Goal: Find specific page/section: Locate a particular part of the current website

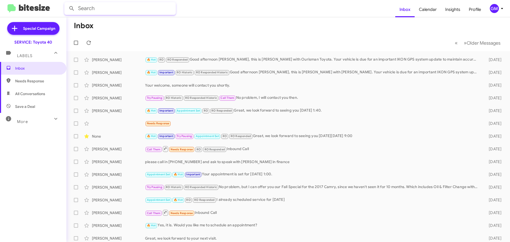
click at [123, 9] on input "text" at bounding box center [120, 8] width 112 height 13
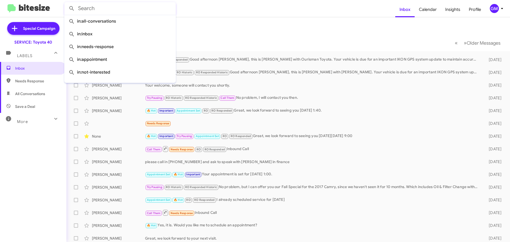
paste input "[US_VEHICLE_IDENTIFICATION_NUMBER]"
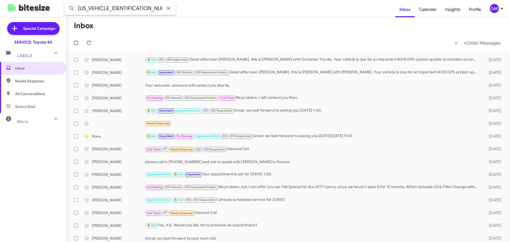
type input "[US_VEHICLE_IDENTIFICATION_NUMBER]"
click at [66, 3] on button at bounding box center [71, 8] width 11 height 11
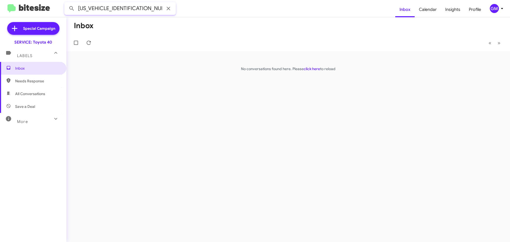
drag, startPoint x: 151, startPoint y: 10, endPoint x: 4, endPoint y: 6, distance: 147.0
click at [4, 6] on mat-toolbar "[US_VEHICLE_IDENTIFICATION_NUMBER] Inbox Calendar Insights Profile GM" at bounding box center [255, 8] width 510 height 17
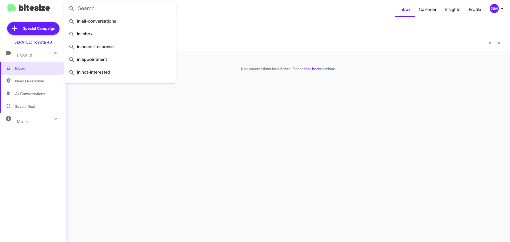
click at [116, 8] on input "text" at bounding box center [120, 8] width 112 height 13
type input "4104999110"
click at [66, 3] on button at bounding box center [71, 8] width 11 height 11
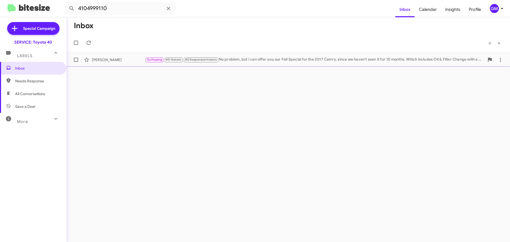
click at [109, 60] on div "[PERSON_NAME]" at bounding box center [118, 59] width 53 height 5
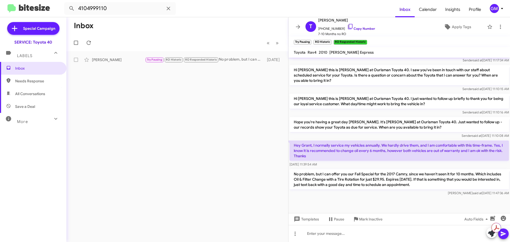
scroll to position [222, 0]
